Goal: Task Accomplishment & Management: Complete application form

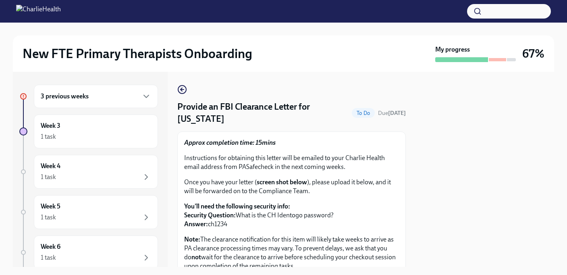
click at [109, 101] on div "3 previous weeks" at bounding box center [96, 96] width 124 height 23
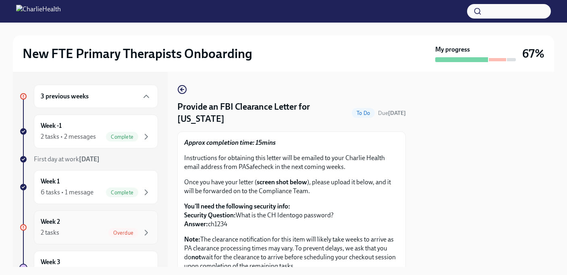
click at [108, 233] on div "2 tasks Overdue" at bounding box center [96, 233] width 110 height 10
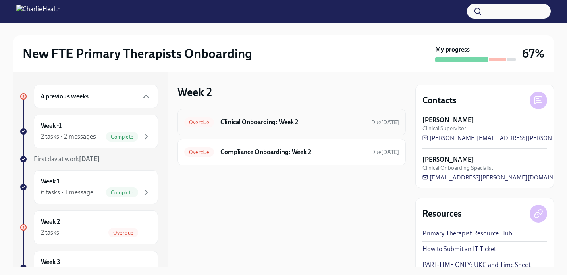
click at [238, 114] on div "Overdue Clinical Onboarding: Week 2 Due [DATE]" at bounding box center [291, 122] width 229 height 27
click at [239, 122] on h6 "Clinical Onboarding: Week 2" at bounding box center [293, 122] width 144 height 9
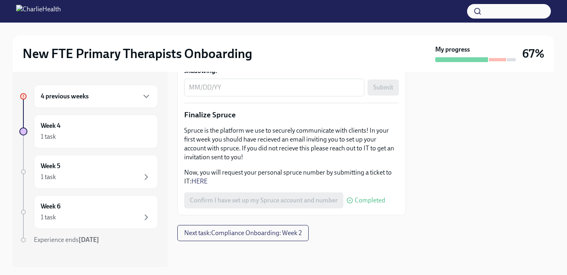
scroll to position [1083, 0]
click at [231, 228] on button "Next task : Compliance Onboarding: Week 2" at bounding box center [242, 233] width 131 height 16
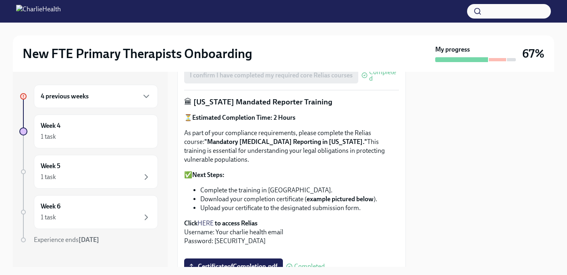
scroll to position [310, 0]
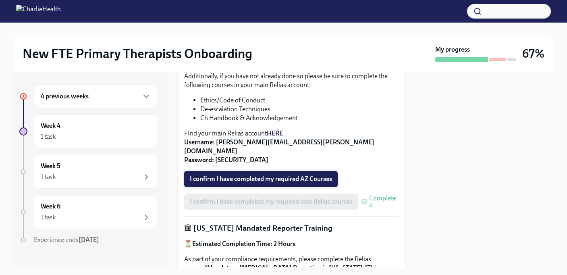
click at [228, 176] on span "I confirm I have completed my required AZ Courses" at bounding box center [261, 179] width 142 height 8
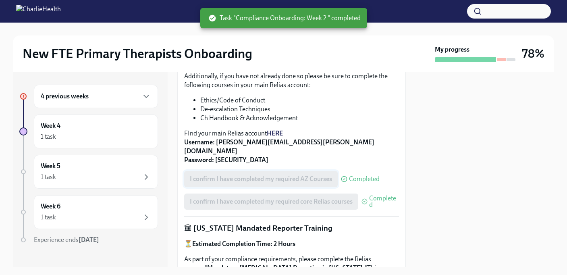
scroll to position [310, 0]
